Goal: Task Accomplishment & Management: Manage account settings

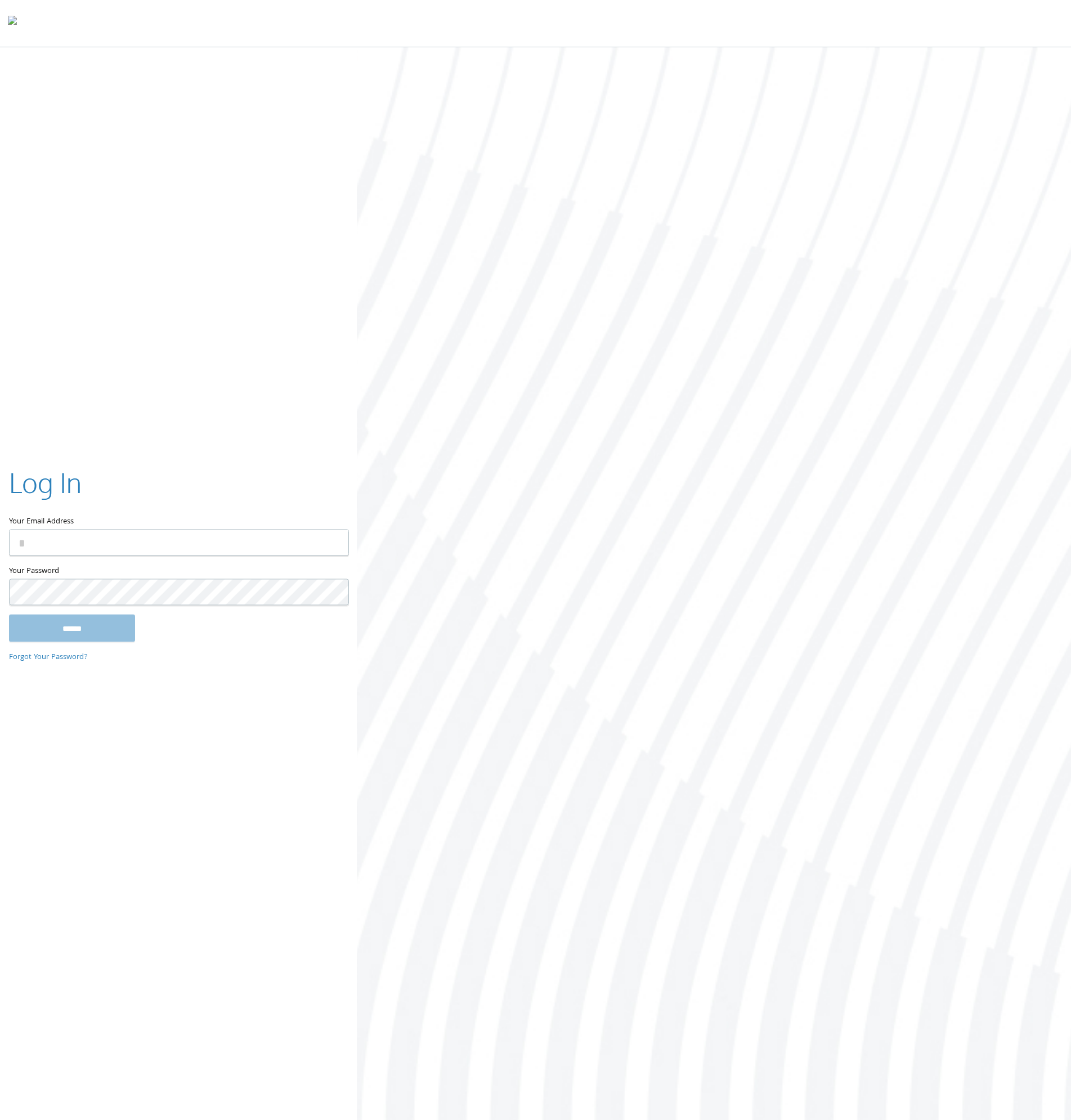
type input "**********"
click at [81, 627] on input "******" at bounding box center [72, 628] width 126 height 27
